Goal: Transaction & Acquisition: Obtain resource

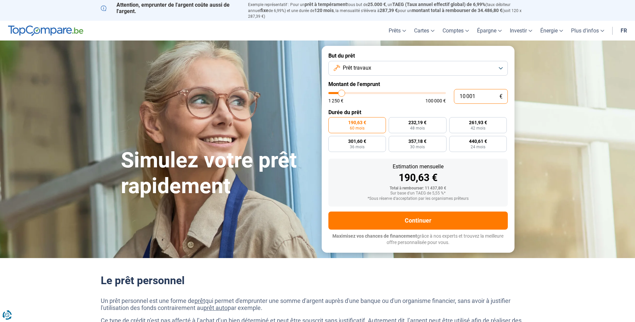
drag, startPoint x: 482, startPoint y: 90, endPoint x: 449, endPoint y: 90, distance: 32.5
click at [449, 90] on div "10 001 € 1 250 € 100 000 €" at bounding box center [419, 96] width 180 height 15
type input "7"
type input "1250"
type input "70"
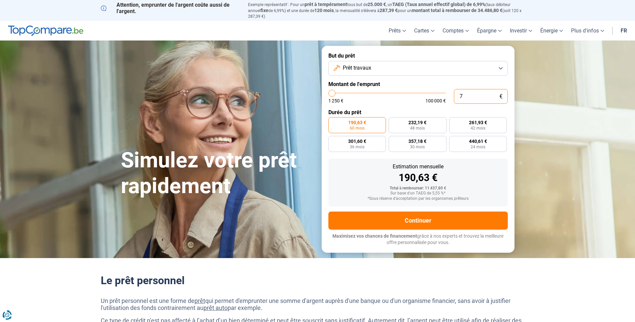
type input "1250"
type input "700"
type input "1250"
type input "7 000"
type input "7000"
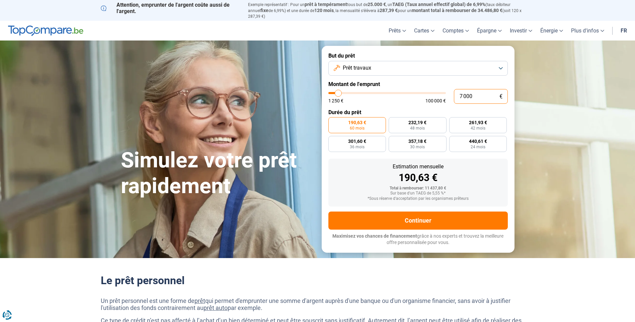
radio input "true"
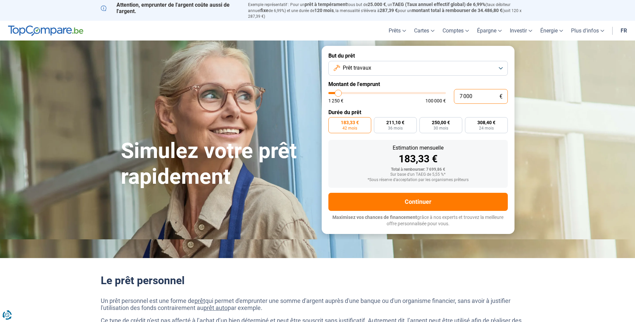
type input "7 000"
click at [481, 156] on div "183,33 €" at bounding box center [418, 159] width 169 height 10
click at [473, 90] on input "7 000" at bounding box center [481, 96] width 54 height 15
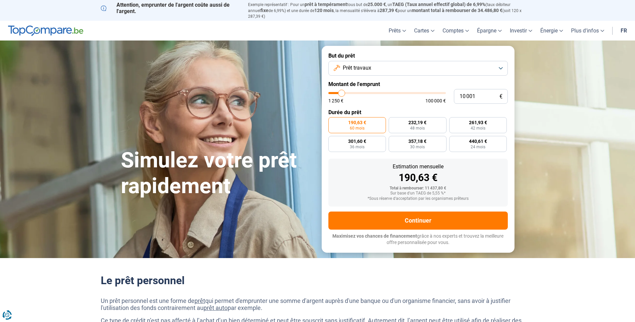
type input "8 250"
type input "8250"
type input "10 000"
type input "10000"
type input "11 500"
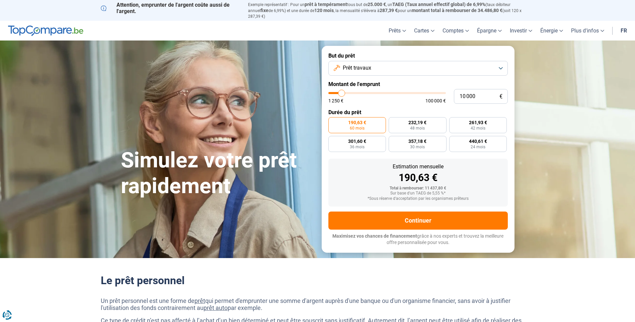
type input "11500"
type input "13 250"
type input "13250"
type input "14 500"
type input "14500"
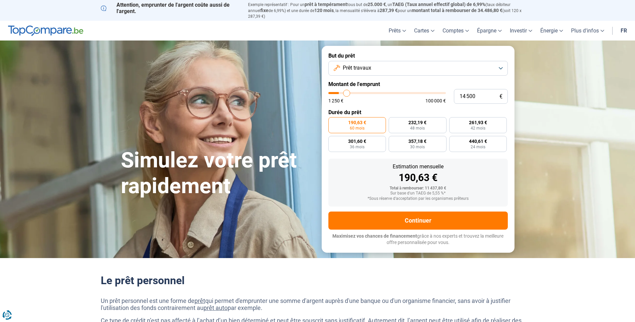
type input "15 750"
type input "15750"
type input "18 750"
type input "18750"
type input "37 000"
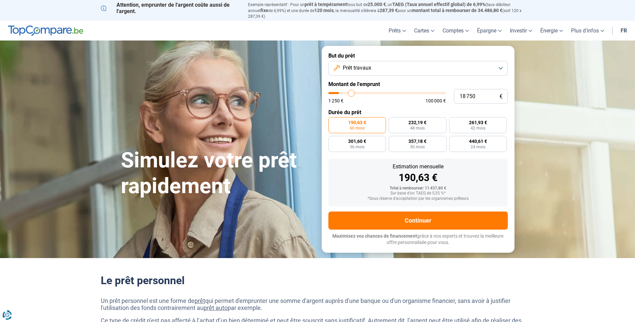
type input "37000"
type input "68 000"
type input "68000"
type input "99 250"
type input "99250"
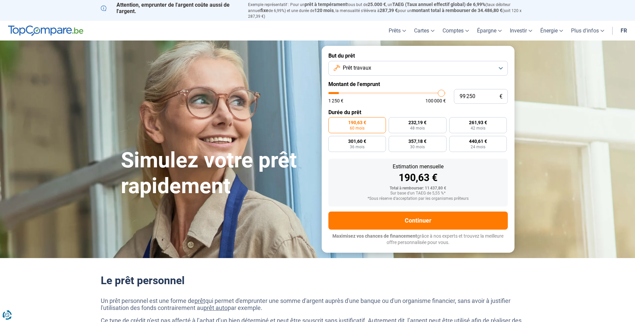
type input "100 000"
drag, startPoint x: 340, startPoint y: 88, endPoint x: 473, endPoint y: 90, distance: 133.0
type input "100000"
click at [446, 92] on input "range" at bounding box center [388, 93] width 118 height 2
radio input "false"
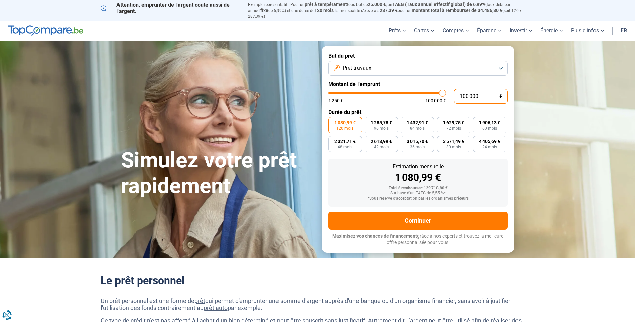
drag, startPoint x: 430, startPoint y: 89, endPoint x: 357, endPoint y: 83, distance: 73.3
click at [385, 89] on div "100 000 € 1 250 € 100 000 €" at bounding box center [419, 96] width 180 height 15
type input "21 500"
type input "21500"
click at [355, 92] on input "range" at bounding box center [388, 93] width 118 height 2
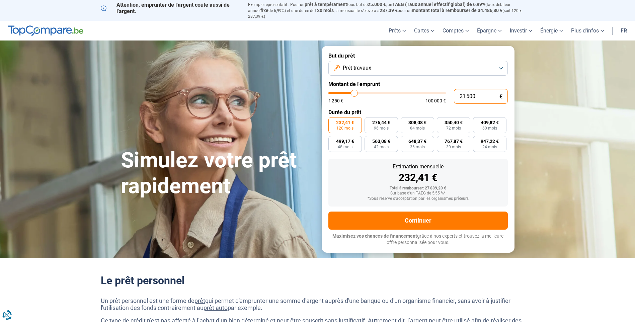
click at [478, 92] on input "21 500" at bounding box center [481, 96] width 54 height 15
type input "2 150"
type input "2250"
type input "215"
type input "1250"
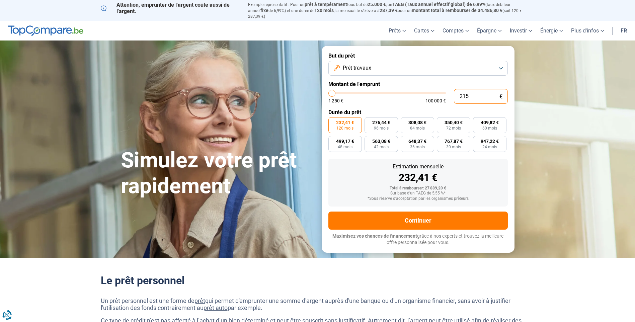
type input "21"
type input "1250"
type input "2"
type input "1250"
type input "0"
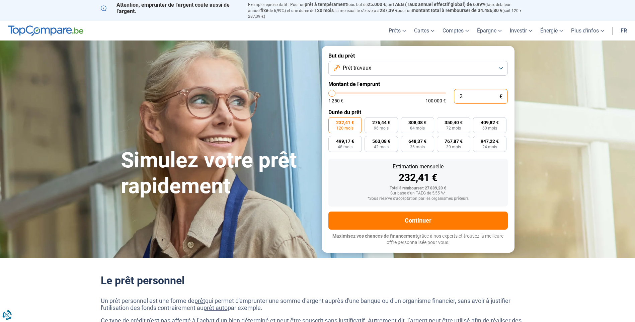
type input "1250"
type input "7"
type input "1250"
type input "0"
type input "1250"
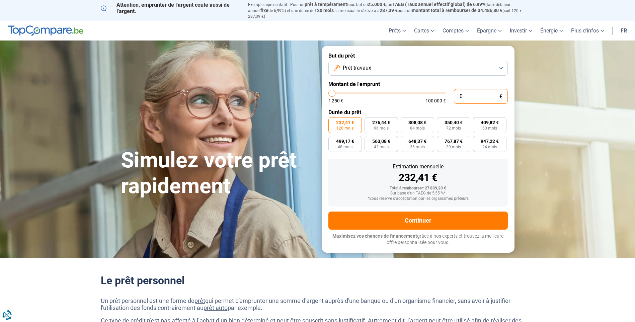
type input "1"
type input "1250"
type input "10"
type input "1250"
type input "100"
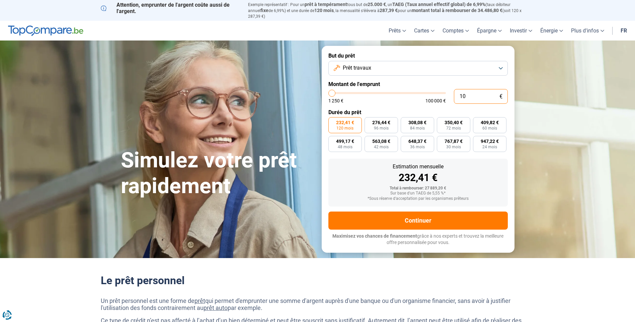
type input "1250"
type input "1 000"
type input "1250"
type input "10 000"
type input "10000"
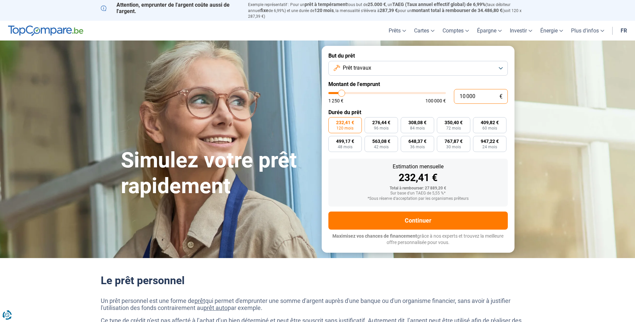
radio input "true"
type input "10 000"
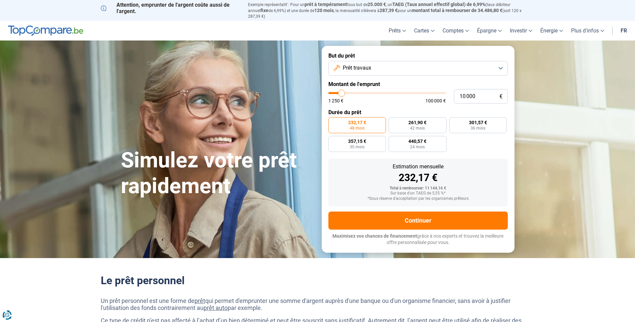
click at [505, 62] on button "Prêt travaux" at bounding box center [419, 68] width 180 height 15
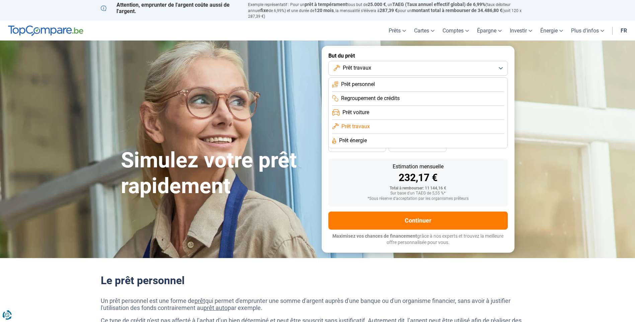
click at [353, 81] on span "Prêt personnel" at bounding box center [358, 84] width 34 height 7
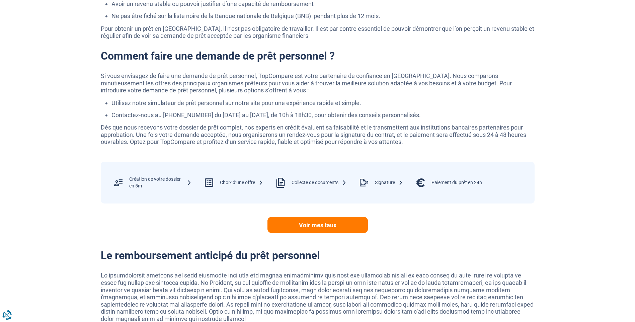
scroll to position [1172, 0]
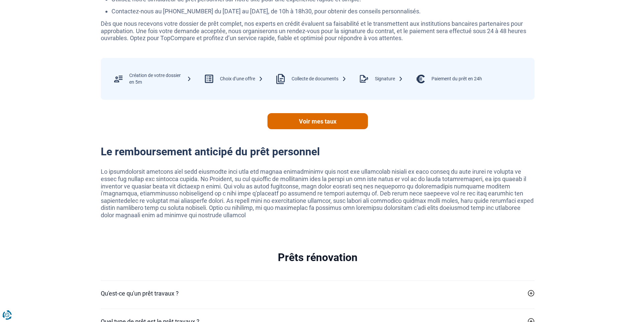
click at [345, 119] on link "Voir mes taux" at bounding box center [318, 121] width 100 height 16
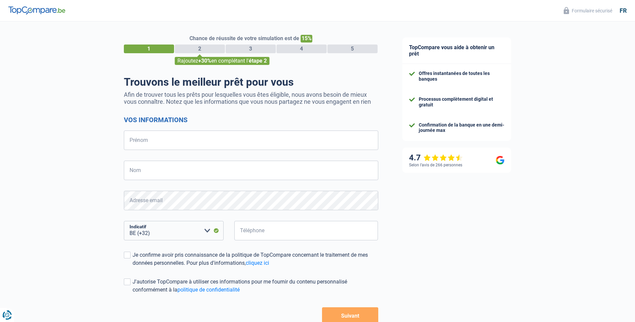
select select "32"
